Goal: Information Seeking & Learning: Find specific fact

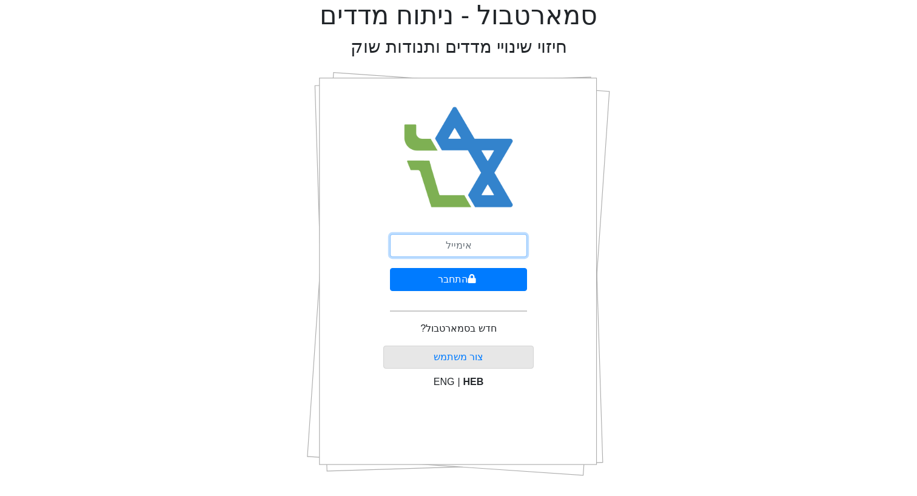
click at [464, 239] on input "email" at bounding box center [458, 245] width 137 height 23
type input "[EMAIL_ADDRESS][DOMAIN_NAME]"
click at [390, 268] on button "התחבר" at bounding box center [458, 279] width 137 height 23
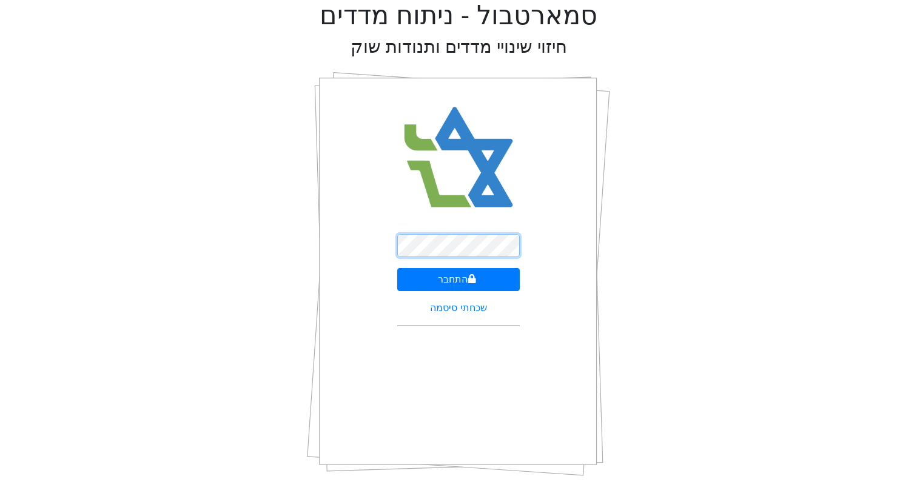
click at [397, 268] on button "התחבר" at bounding box center [458, 279] width 123 height 23
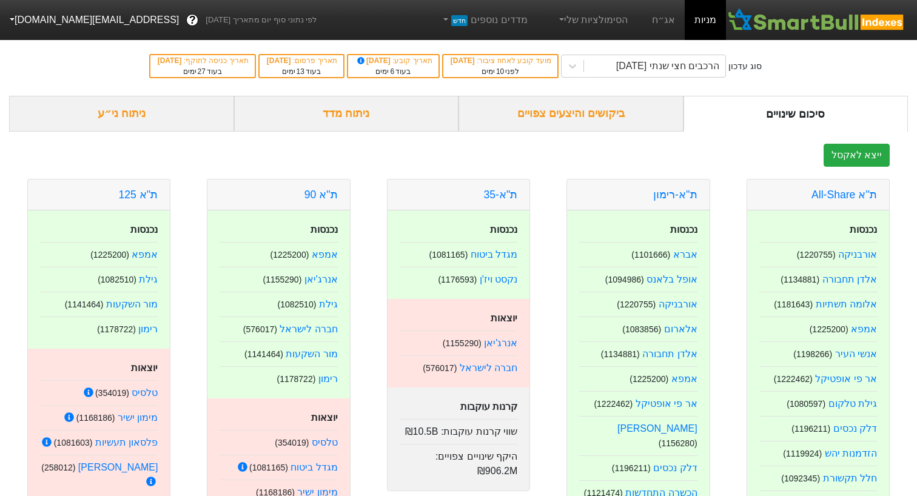
click at [615, 117] on div "ביקושים והיצעים צפויים" at bounding box center [571, 114] width 225 height 36
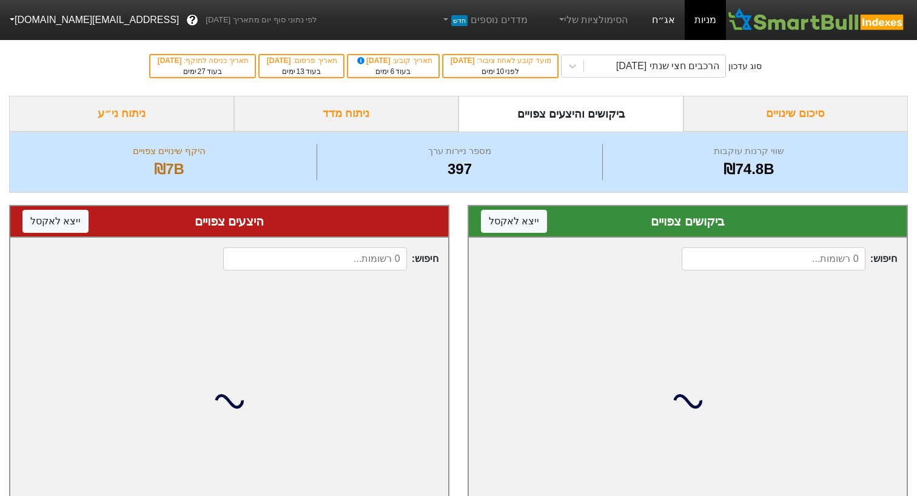
click at [664, 27] on link "אג״ח" at bounding box center [664, 20] width 42 height 40
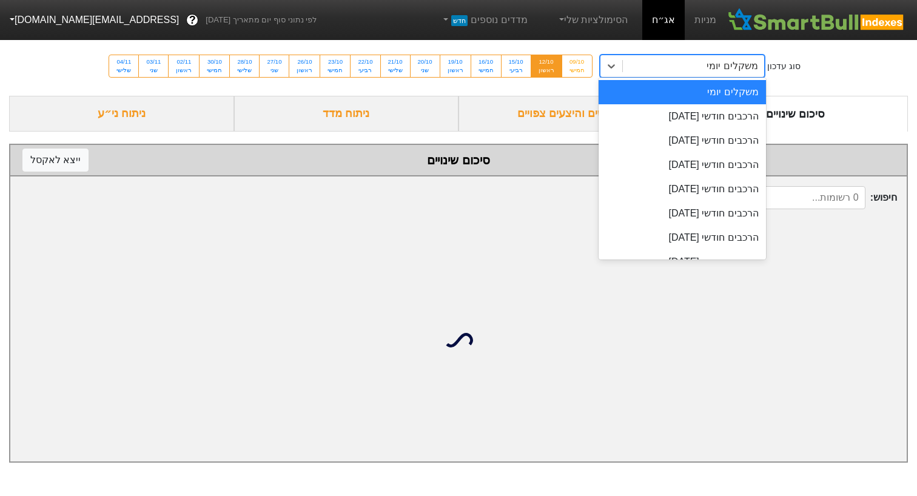
click at [656, 66] on div "משקלים יומי" at bounding box center [693, 66] width 141 height 22
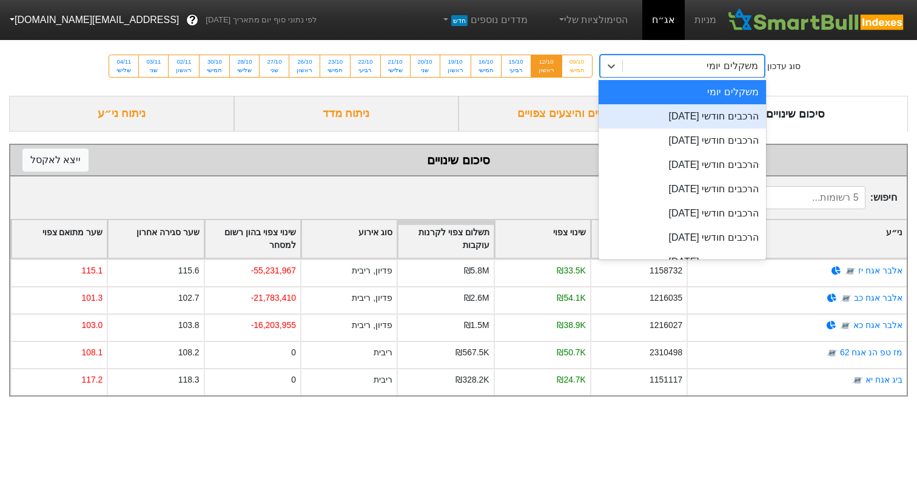
click at [656, 110] on div "הרכבים חודשי [DATE]" at bounding box center [682, 116] width 167 height 24
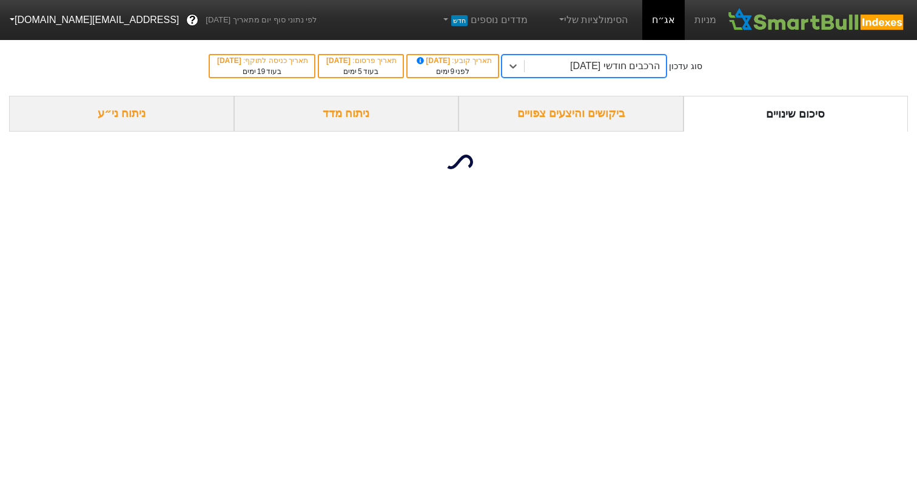
click at [595, 122] on div "ביקושים והיצעים צפויים" at bounding box center [571, 114] width 225 height 36
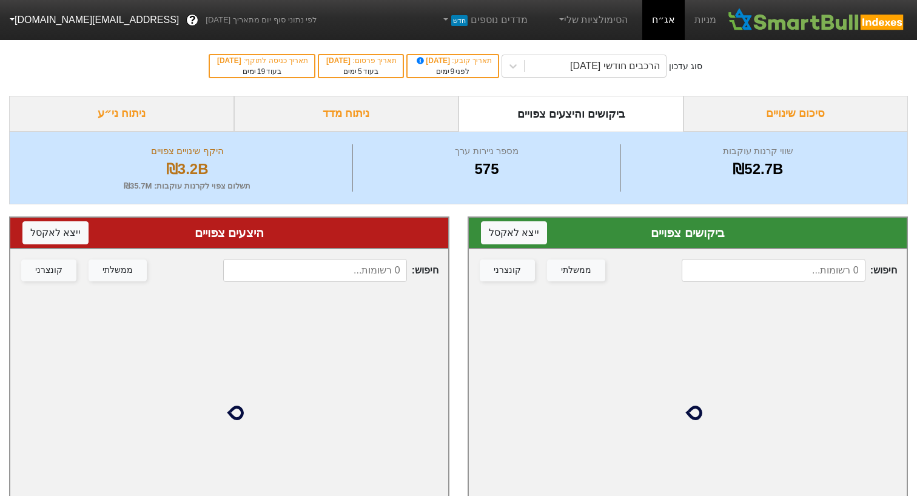
click at [752, 263] on input at bounding box center [773, 270] width 183 height 23
type input "r"
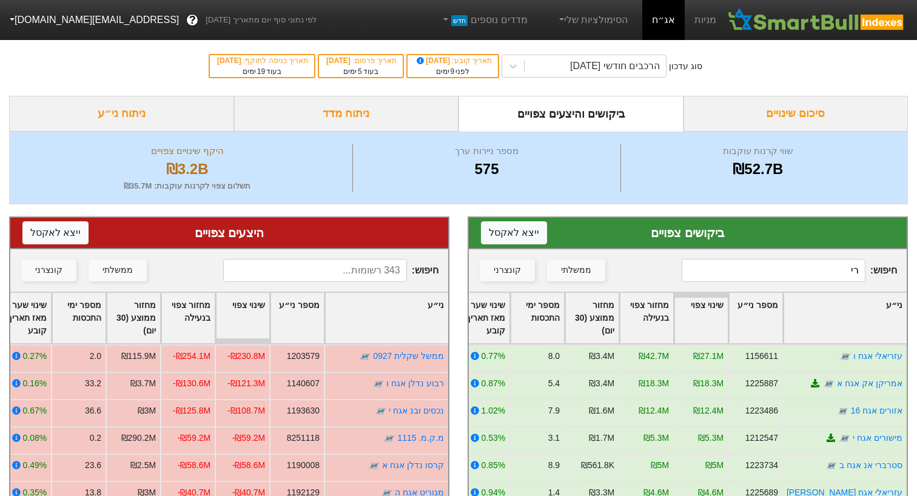
type input "ר"
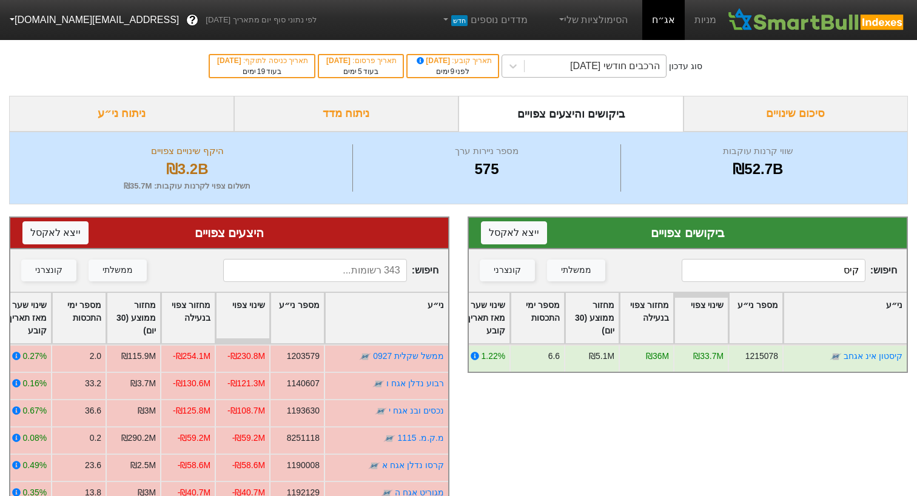
type input "קיס"
click at [609, 62] on div "הרכבים חודשי [DATE]" at bounding box center [615, 66] width 90 height 15
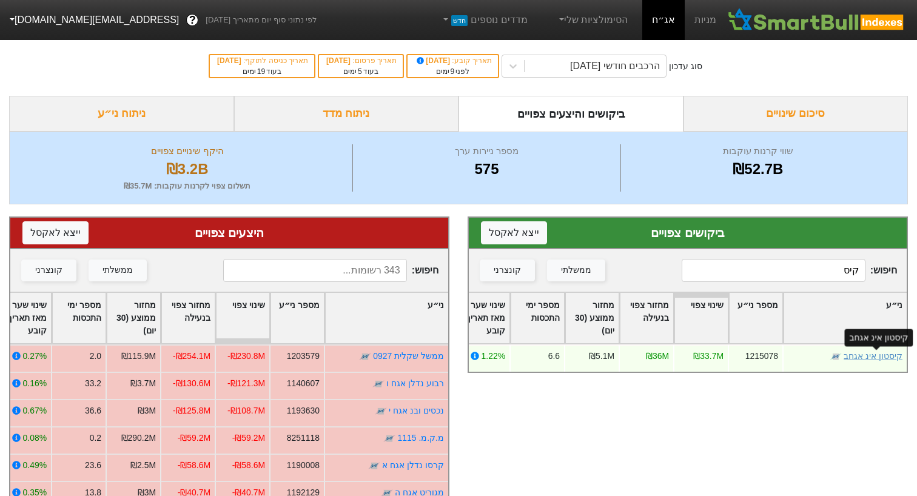
click at [863, 361] on link "קיסטון אינ אגחב" at bounding box center [873, 356] width 59 height 10
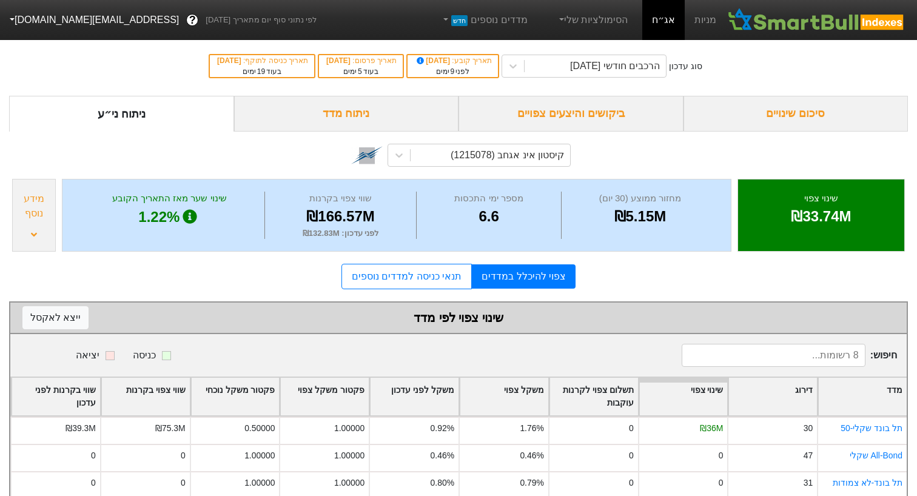
scroll to position [152, 0]
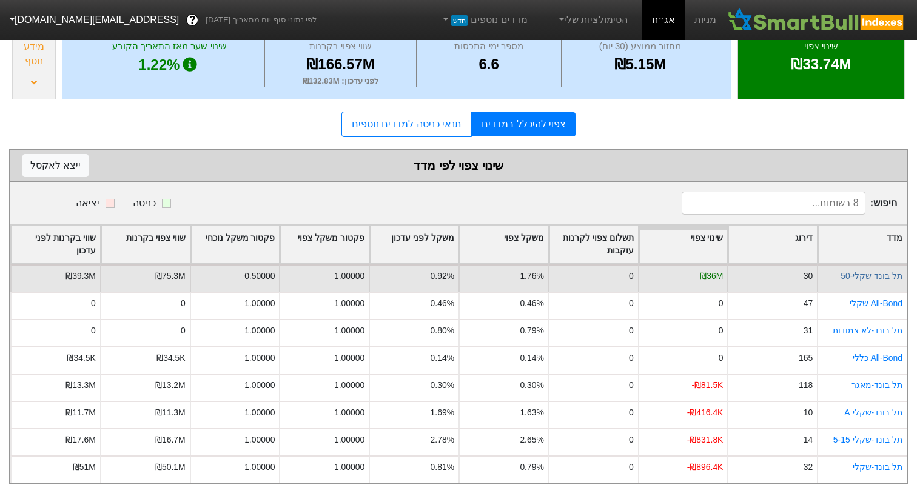
click at [876, 277] on link "תל בונד שקלי-50" at bounding box center [872, 276] width 62 height 10
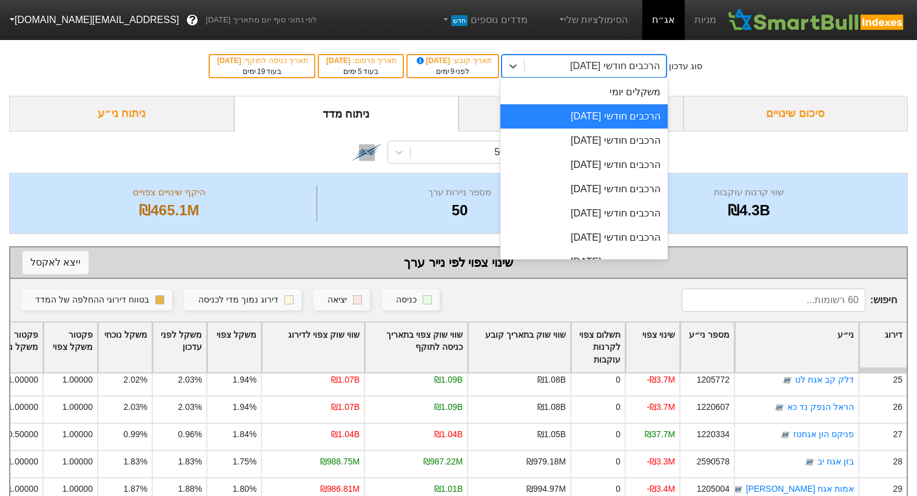
click at [588, 69] on div "הרכבים חודשי [DATE]" at bounding box center [615, 66] width 90 height 15
click at [587, 149] on div "הרכבים חודשי [DATE]" at bounding box center [584, 141] width 167 height 24
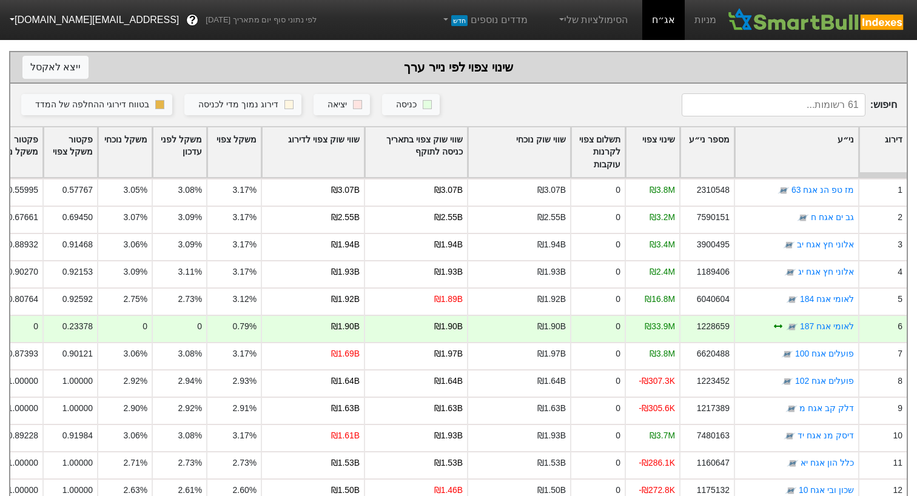
click at [789, 102] on input at bounding box center [773, 104] width 183 height 23
type input "ר"
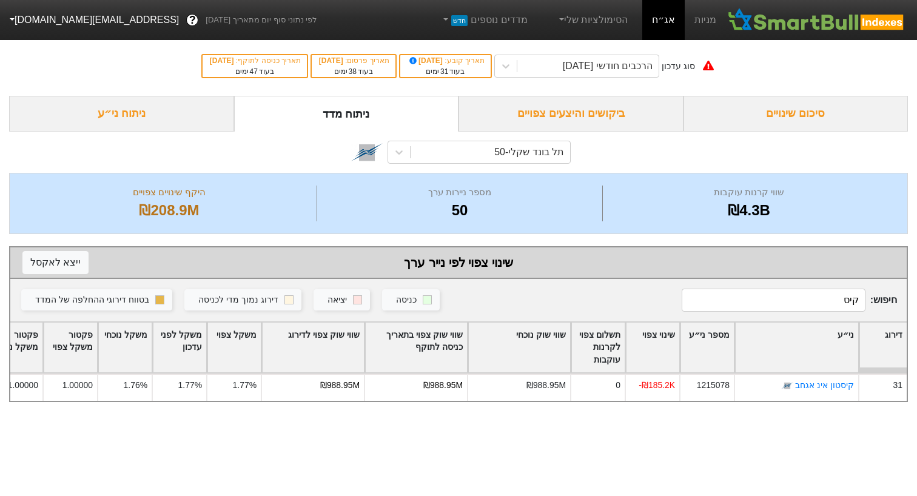
type input "קיס"
